Goal: Entertainment & Leisure: Consume media (video, audio)

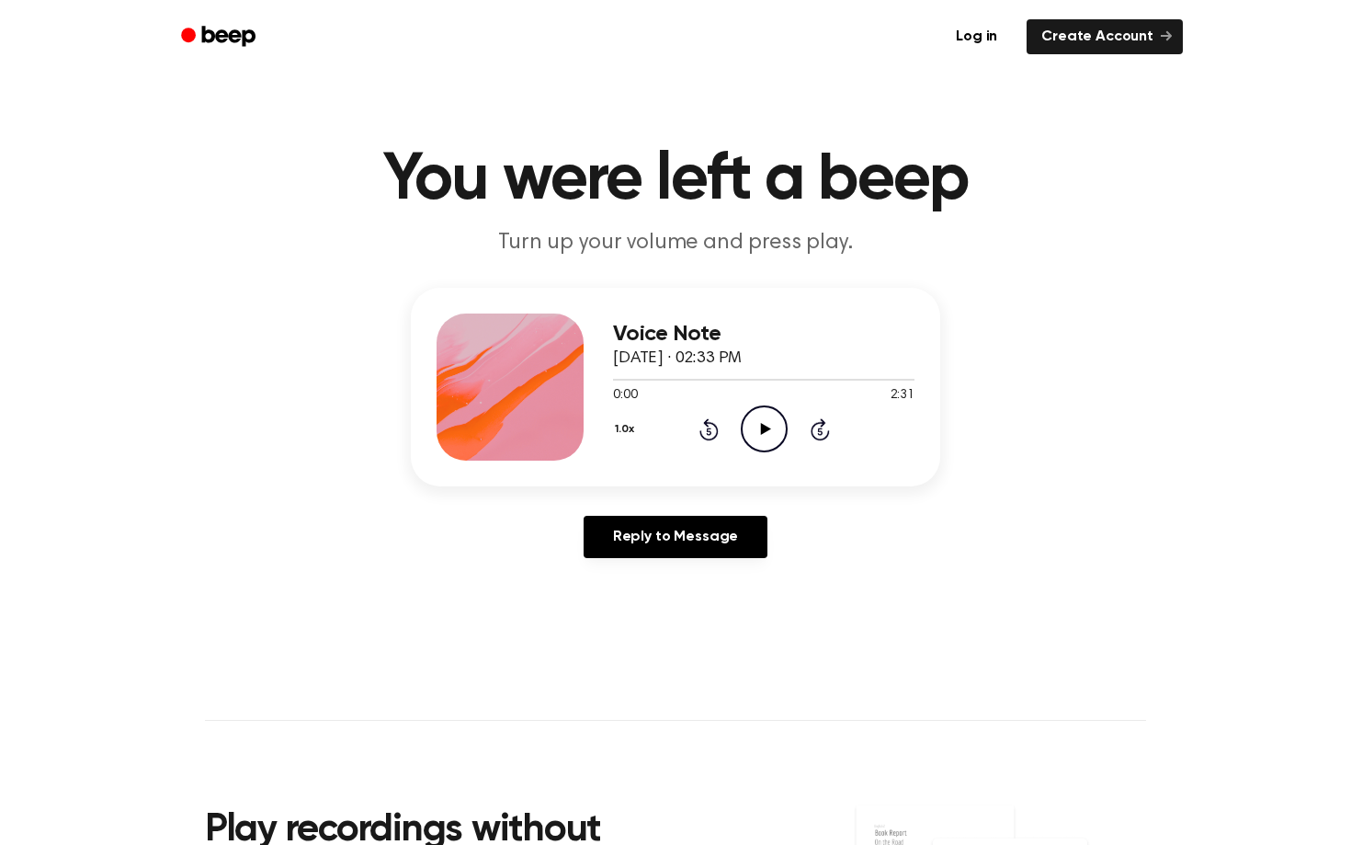
click at [769, 431] on icon "Play Audio" at bounding box center [764, 428] width 47 height 47
click at [772, 429] on icon "Pause Audio" at bounding box center [764, 428] width 47 height 47
click at [759, 427] on icon "Play Audio" at bounding box center [764, 428] width 47 height 47
click at [635, 372] on div at bounding box center [764, 378] width 302 height 15
click at [685, 379] on div at bounding box center [764, 380] width 302 height 2
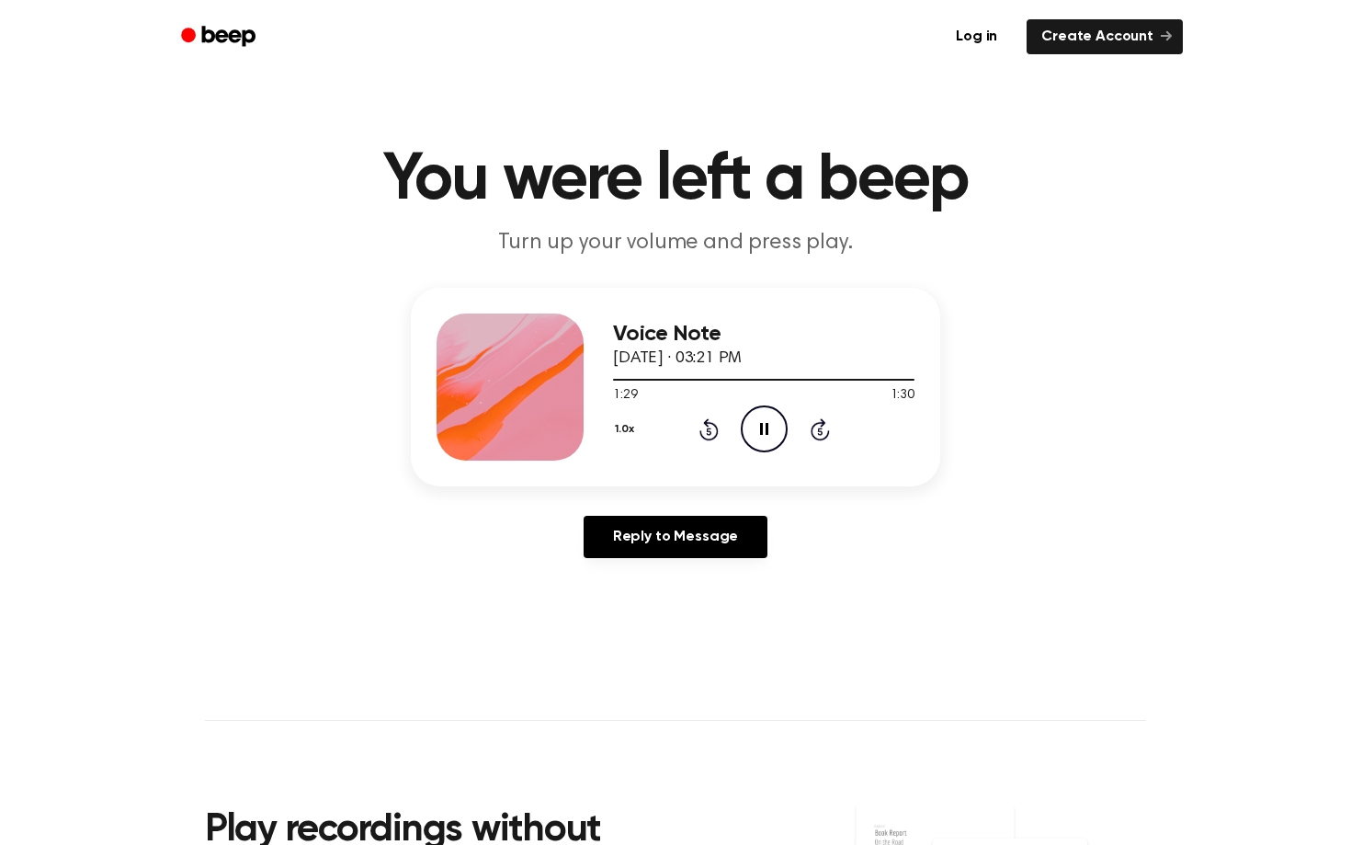
click at [748, 430] on icon "Pause Audio" at bounding box center [764, 428] width 47 height 47
click at [773, 430] on icon "Play Audio" at bounding box center [764, 428] width 47 height 47
click at [640, 378] on div at bounding box center [764, 378] width 302 height 15
click at [680, 375] on div at bounding box center [764, 378] width 302 height 15
